Goal: Transaction & Acquisition: Purchase product/service

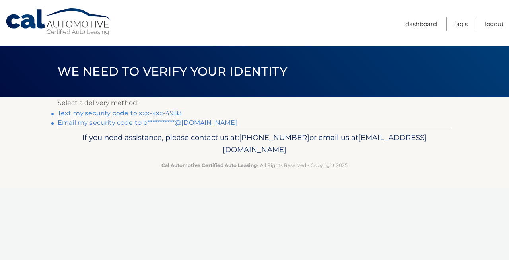
click at [162, 113] on link "Text my security code to xxx-xxx-4983" at bounding box center [120, 113] width 124 height 8
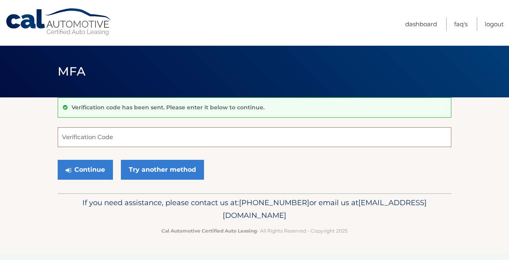
click at [174, 140] on input "Verification Code" at bounding box center [255, 137] width 394 height 20
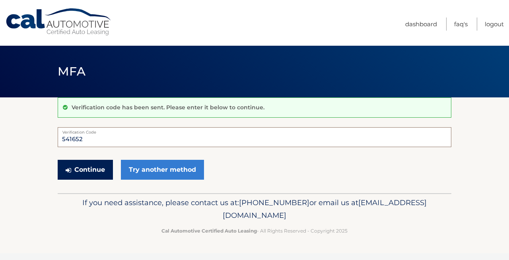
type input "541652"
click at [92, 172] on button "Continue" at bounding box center [85, 170] width 55 height 20
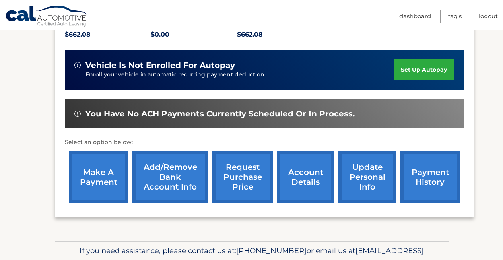
scroll to position [194, 0]
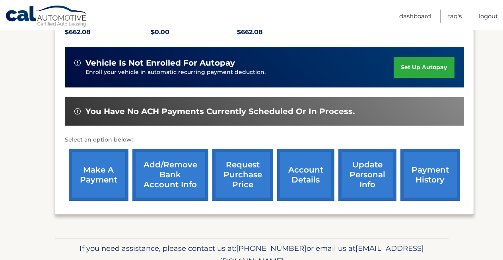
click at [97, 169] on link "make a payment" at bounding box center [99, 175] width 60 height 52
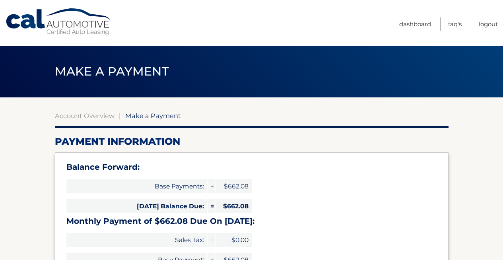
select select "ZDBjZDY3MzYtNDQ3NC00YWJlLTkzMGMtNTExZDk5OGMzZjAz"
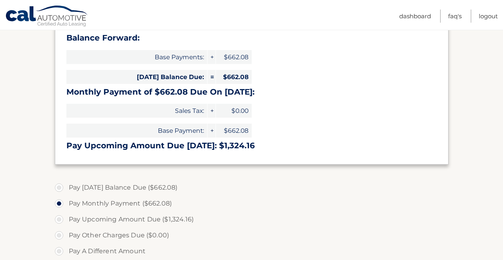
scroll to position [134, 0]
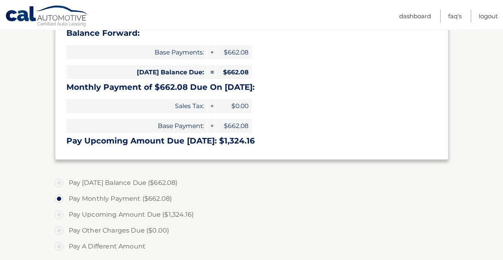
click at [60, 182] on label "Pay [DATE] Balance Due ($662.08)" at bounding box center [252, 183] width 394 height 16
click at [60, 182] on input "Pay [DATE] Balance Due ($662.08)" at bounding box center [62, 181] width 8 height 13
radio input "true"
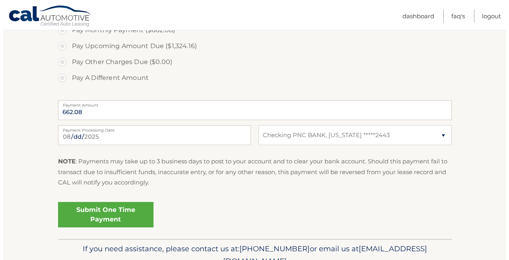
scroll to position [304, 0]
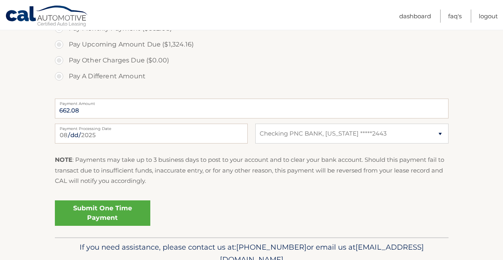
click at [128, 216] on link "Submit One Time Payment" at bounding box center [103, 213] width 96 height 25
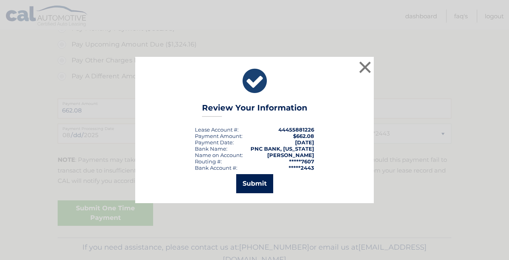
click at [257, 188] on button "Submit" at bounding box center [254, 183] width 37 height 19
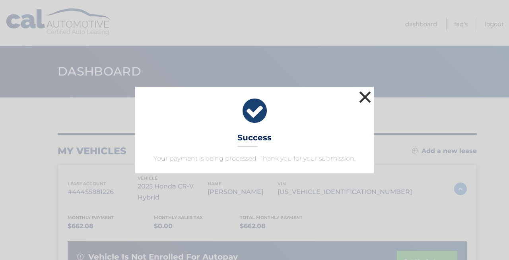
click at [365, 98] on button "×" at bounding box center [365, 97] width 16 height 16
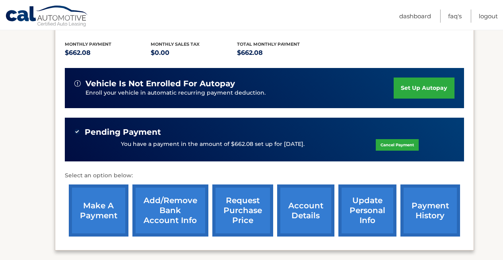
scroll to position [222, 0]
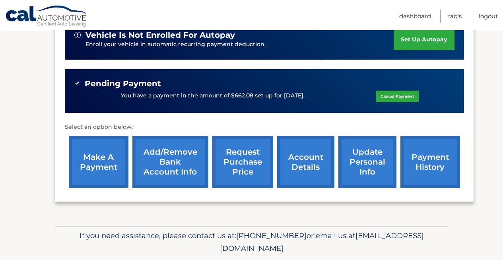
click at [433, 150] on link "payment history" at bounding box center [431, 162] width 60 height 52
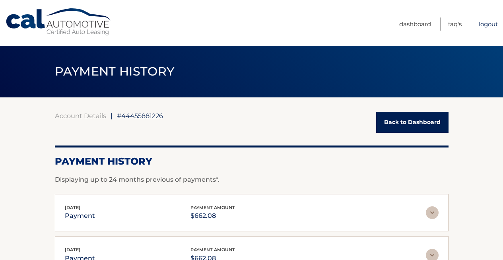
click at [484, 25] on link "Logout" at bounding box center [488, 24] width 19 height 13
